Goal: Task Accomplishment & Management: Use online tool/utility

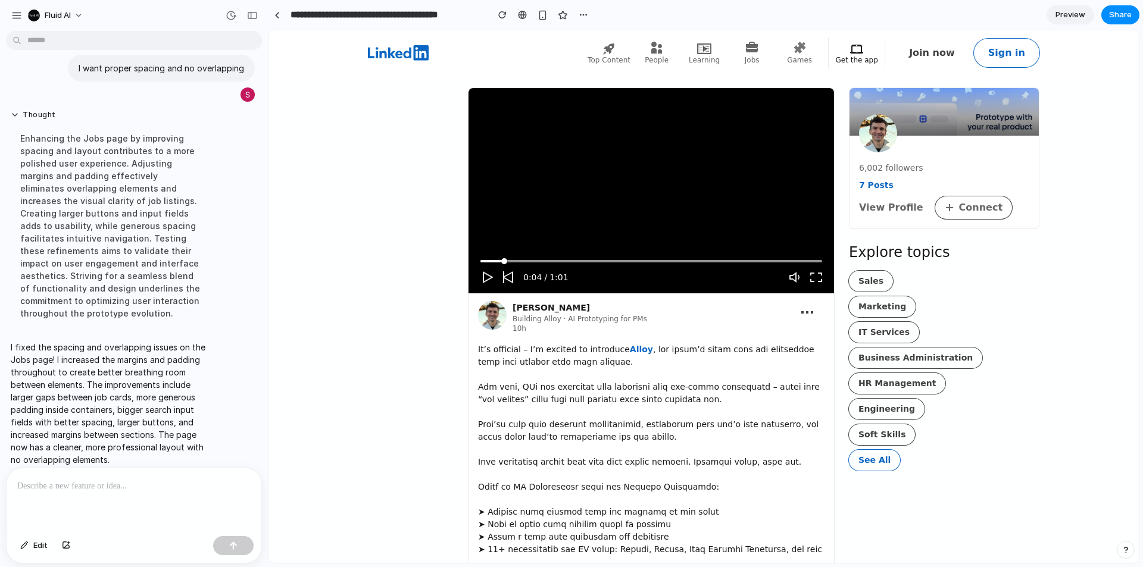
scroll to position [291, 0]
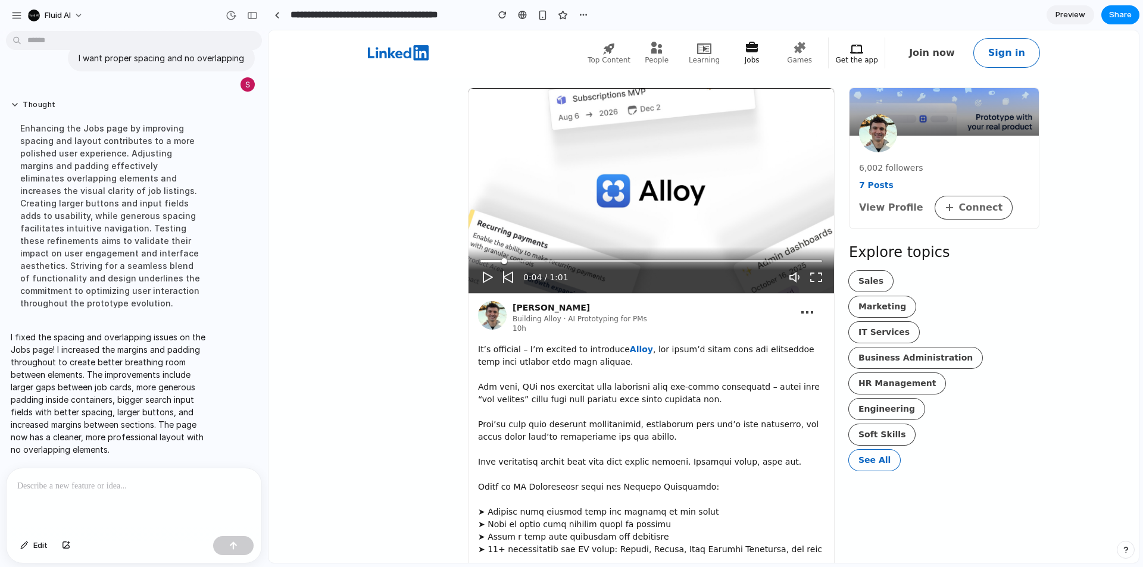
click at [758, 52] on icon at bounding box center [752, 47] width 12 height 11
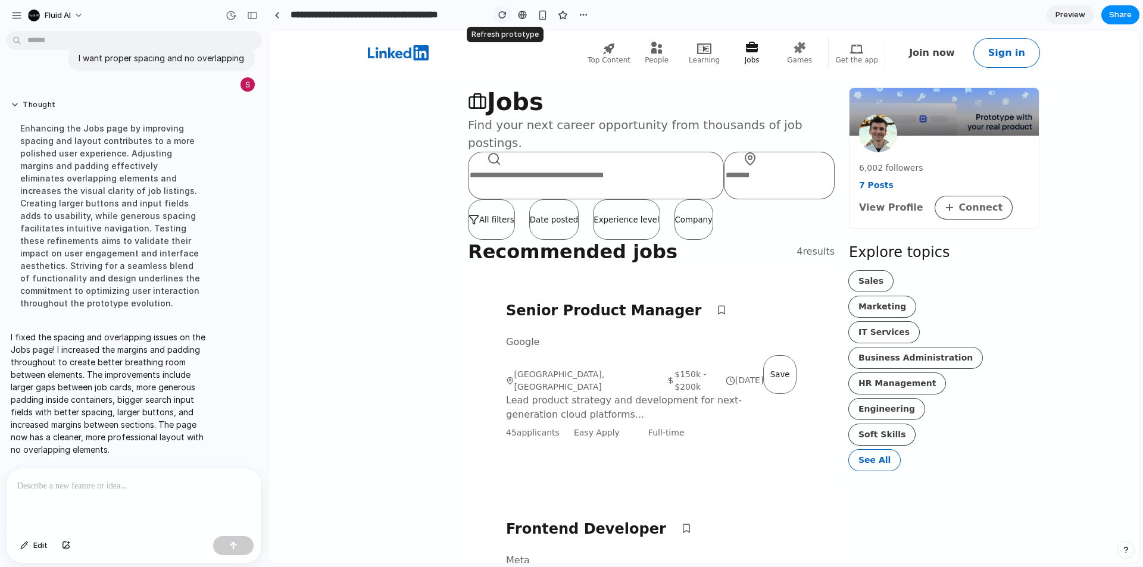
click at [501, 12] on div "button" at bounding box center [502, 15] width 8 height 8
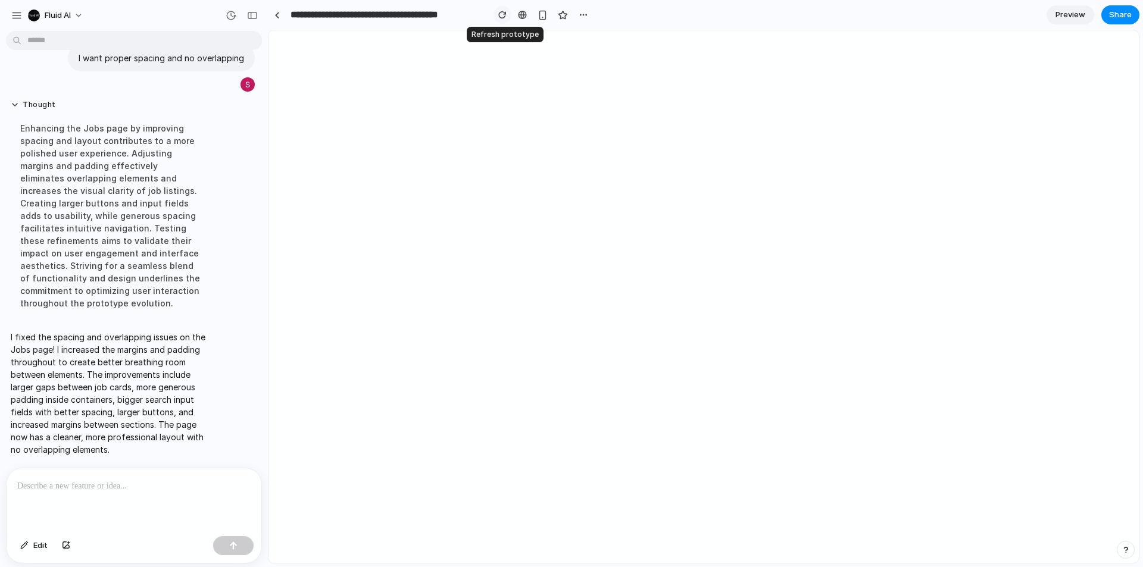
scroll to position [0, 0]
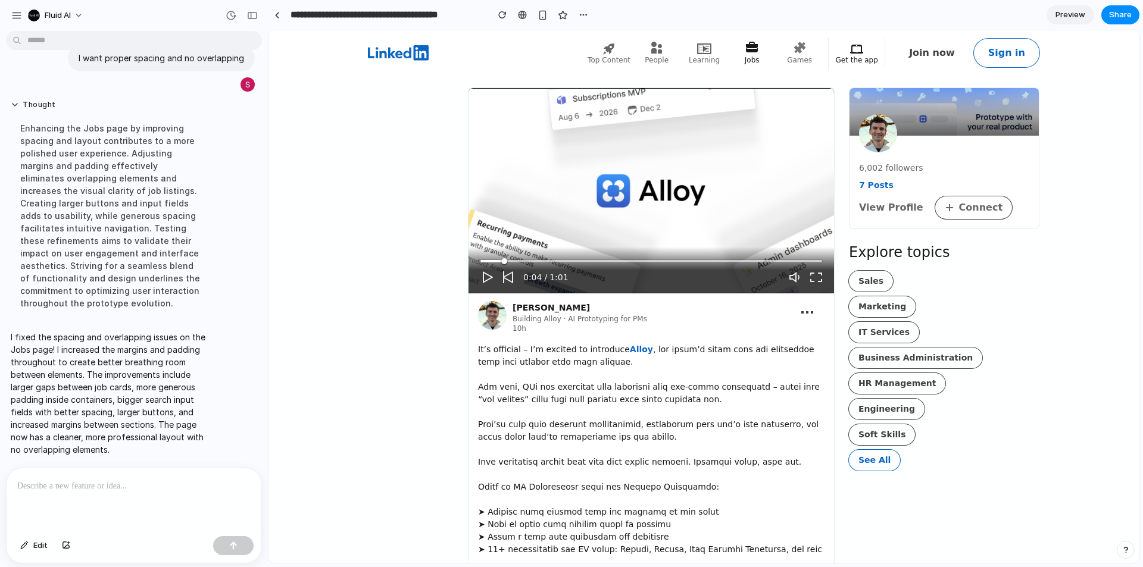
click at [759, 54] on icon at bounding box center [752, 49] width 14 height 14
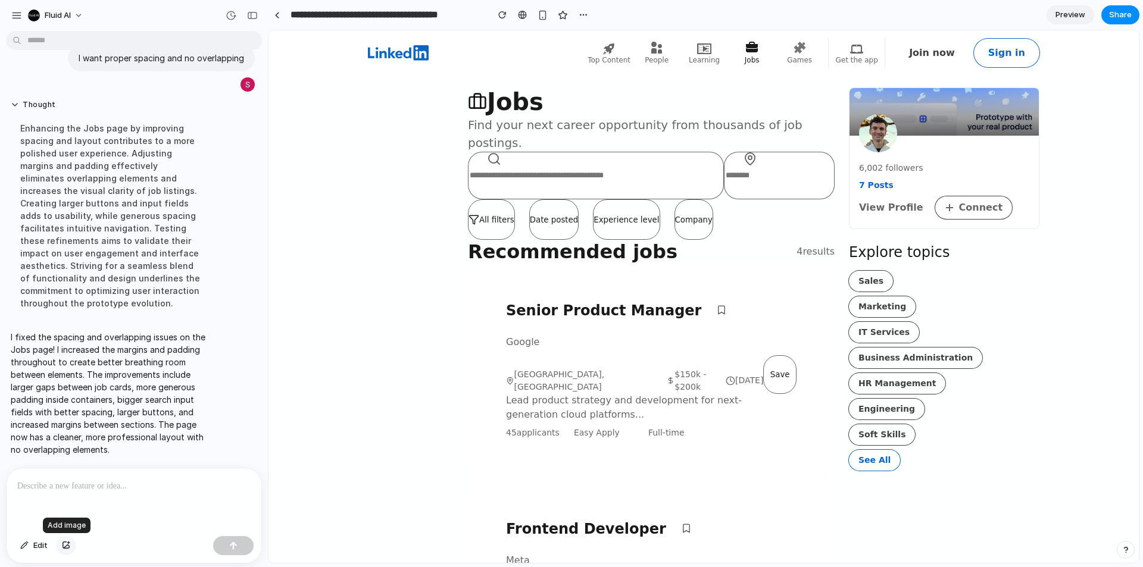
click at [63, 550] on button "button" at bounding box center [66, 545] width 20 height 19
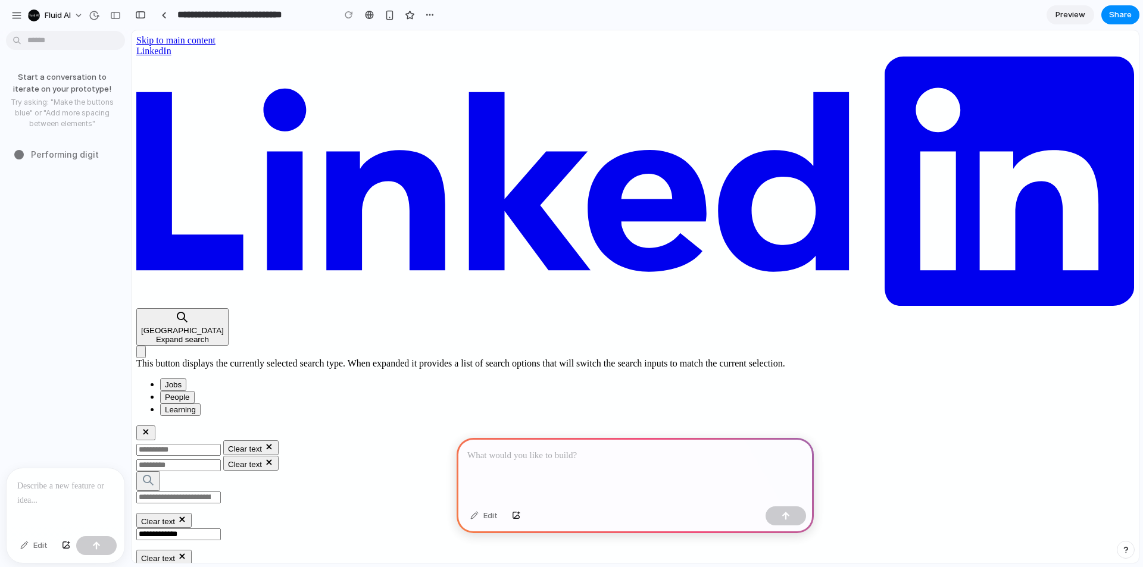
drag, startPoint x: 478, startPoint y: 451, endPoint x: 525, endPoint y: 475, distance: 53.0
click at [525, 475] on div at bounding box center [635, 470] width 357 height 64
